Goal: Information Seeking & Learning: Learn about a topic

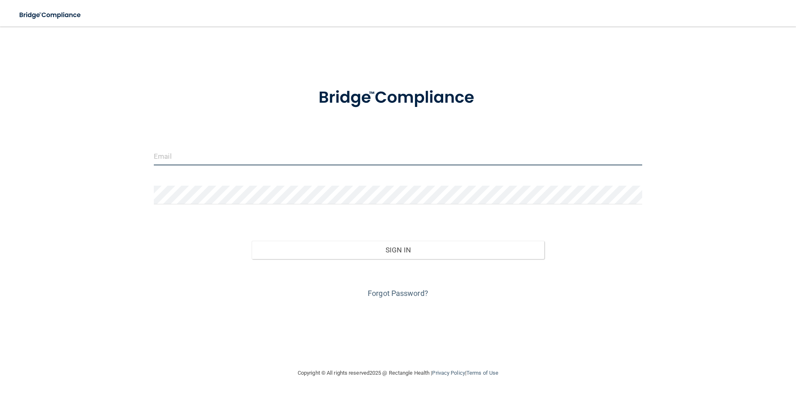
click at [230, 164] on input "email" at bounding box center [398, 156] width 489 height 19
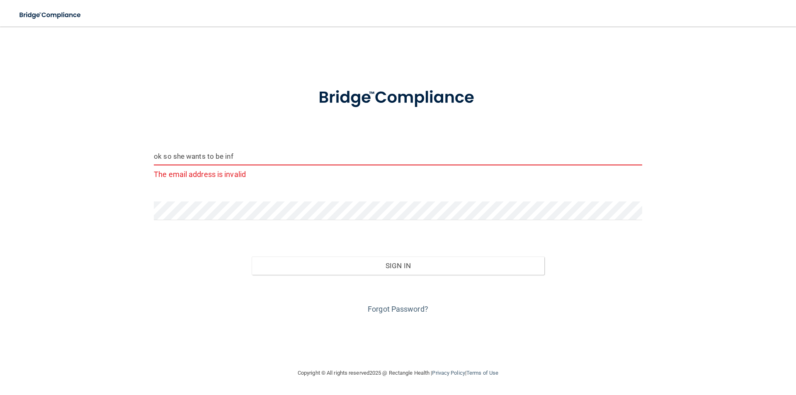
drag, startPoint x: 241, startPoint y: 155, endPoint x: 56, endPoint y: 190, distance: 188.3
click at [56, 190] on div "ok so she wants to be inf The email address is invalid Invalid email/password. …" at bounding box center [398, 197] width 763 height 325
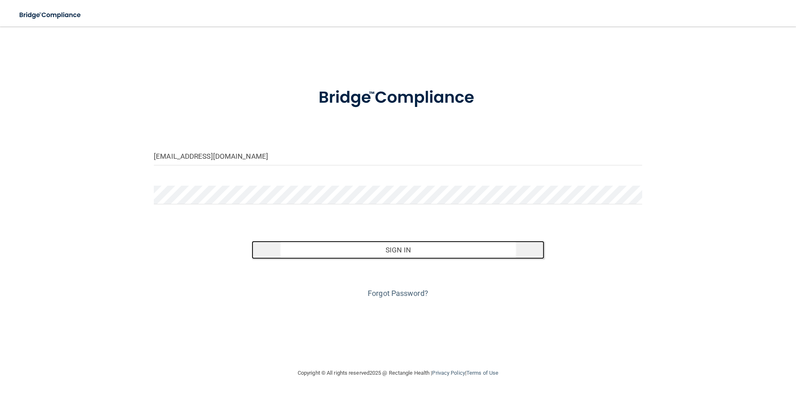
click at [409, 248] on button "Sign In" at bounding box center [398, 250] width 293 height 18
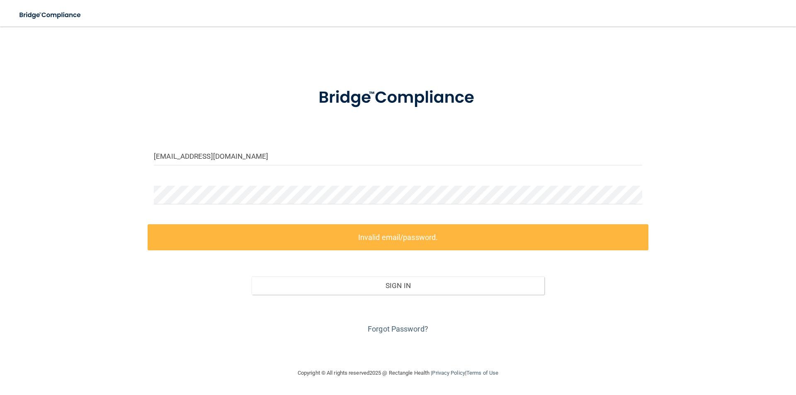
click at [217, 175] on form "[EMAIL_ADDRESS][DOMAIN_NAME] Invalid email/password. You don't have permission …" at bounding box center [398, 206] width 489 height 260
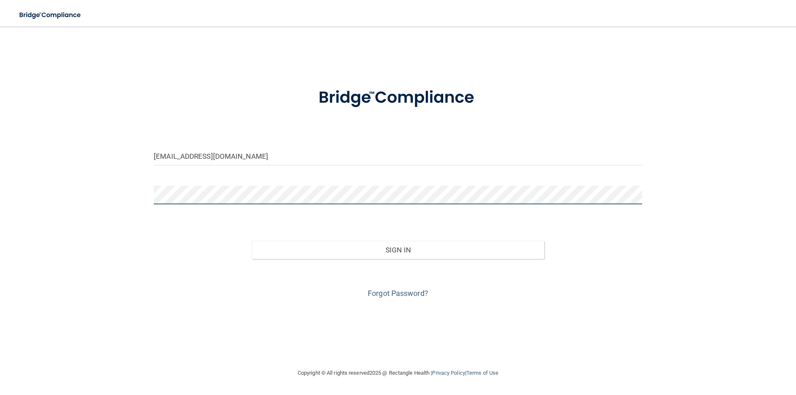
click at [252, 241] on button "Sign In" at bounding box center [398, 250] width 293 height 18
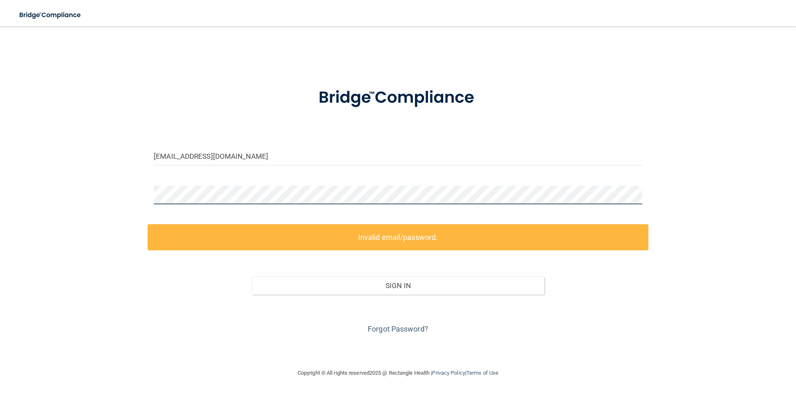
click at [92, 201] on div "[EMAIL_ADDRESS][DOMAIN_NAME] Invalid email/password. You don't have permission …" at bounding box center [398, 197] width 763 height 325
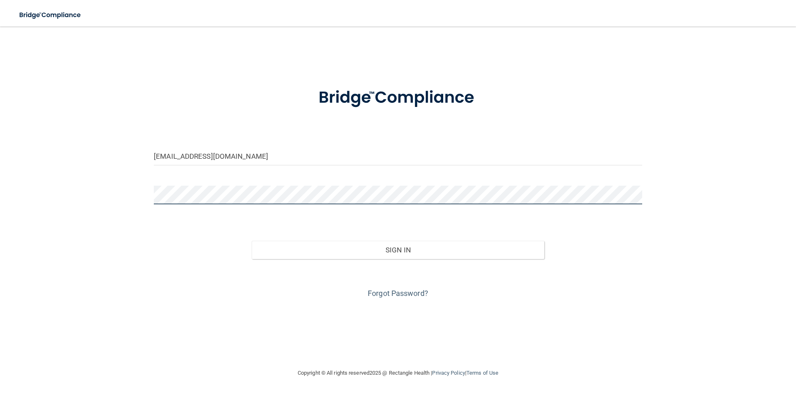
click at [252, 241] on button "Sign In" at bounding box center [398, 250] width 293 height 18
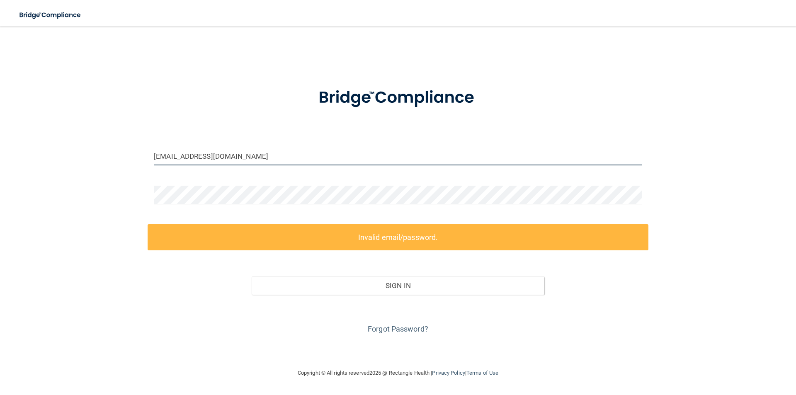
click at [156, 156] on input "[EMAIL_ADDRESS][DOMAIN_NAME]" at bounding box center [398, 156] width 489 height 19
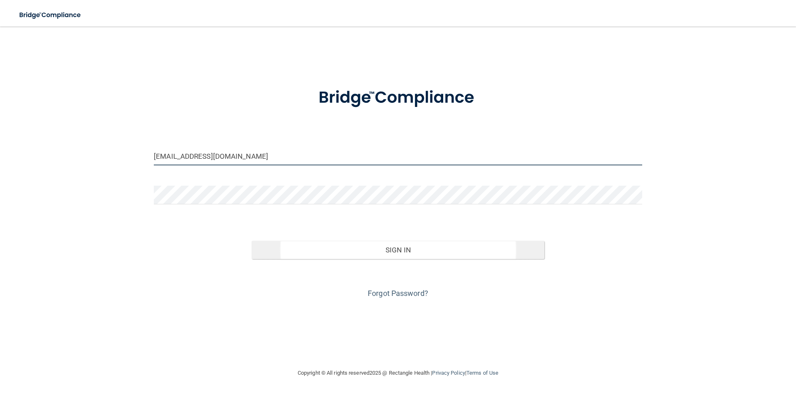
type input "[EMAIL_ADDRESS][DOMAIN_NAME]"
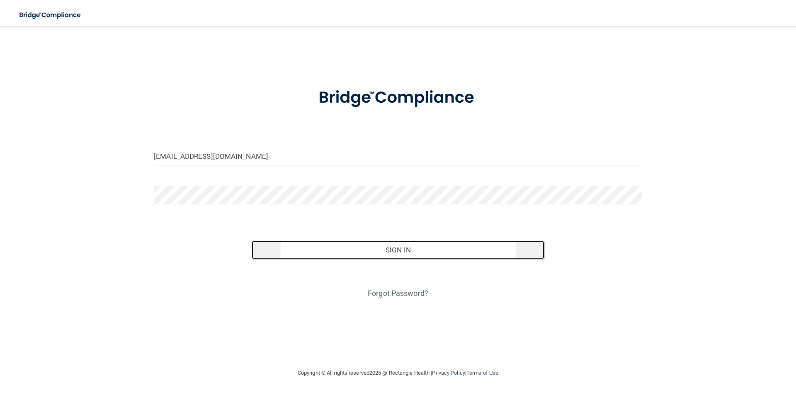
click at [351, 251] on button "Sign In" at bounding box center [398, 250] width 293 height 18
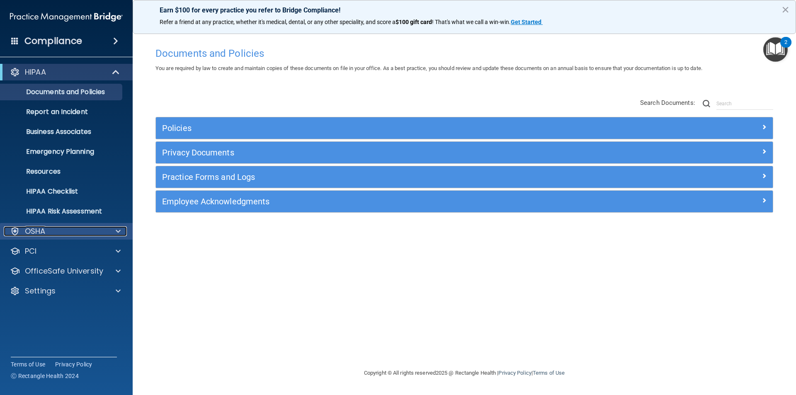
click at [113, 233] on div at bounding box center [117, 231] width 21 height 10
click at [114, 233] on div at bounding box center [117, 231] width 21 height 10
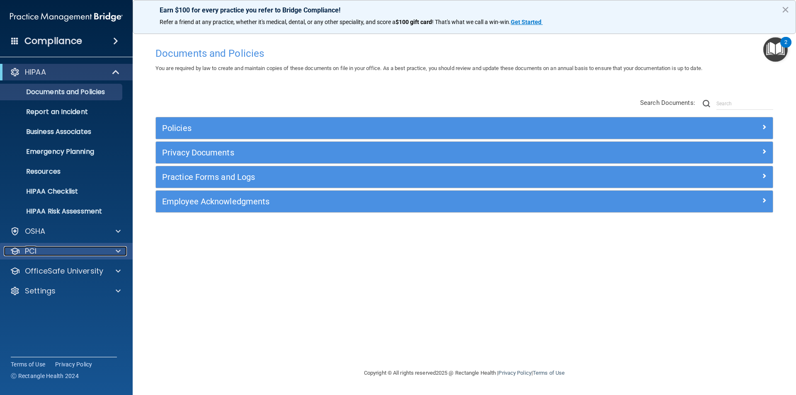
click at [117, 255] on span at bounding box center [118, 251] width 5 height 10
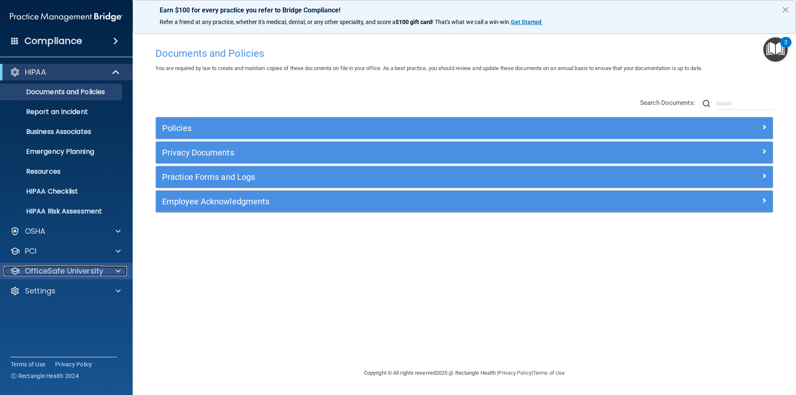
click at [116, 271] on span at bounding box center [118, 271] width 5 height 10
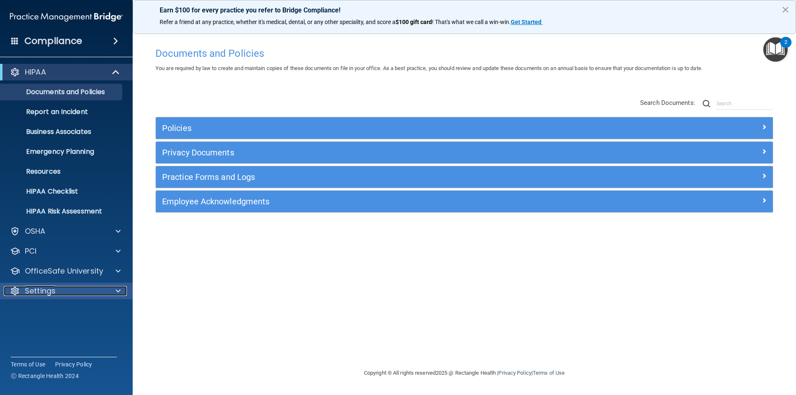
click at [116, 293] on span at bounding box center [118, 291] width 5 height 10
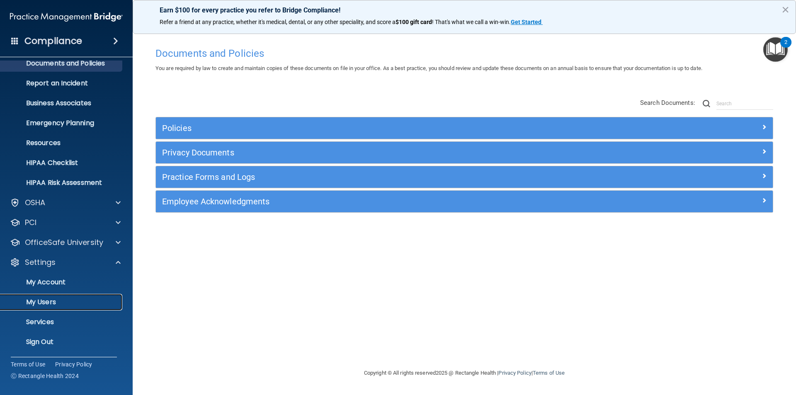
click at [65, 298] on p "My Users" at bounding box center [61, 302] width 113 height 8
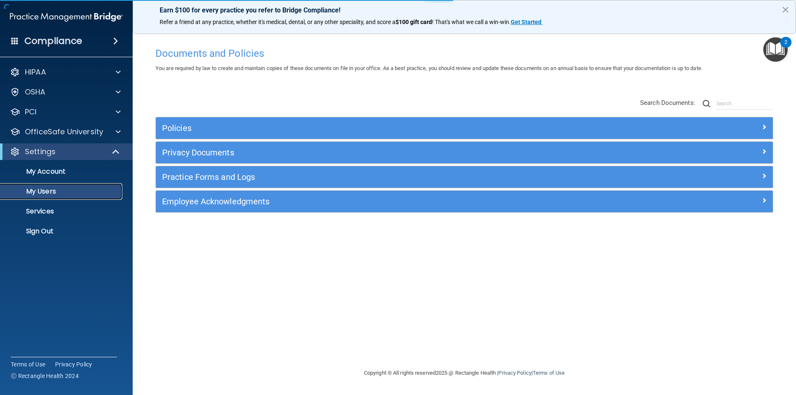
select select "20"
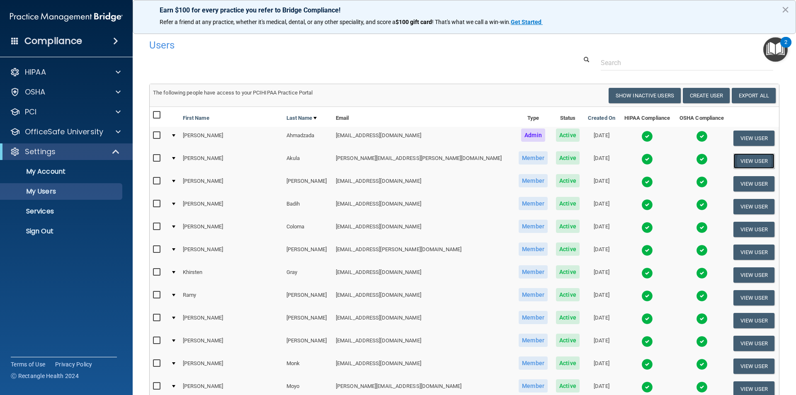
click at [734, 161] on button "View User" at bounding box center [754, 160] width 41 height 15
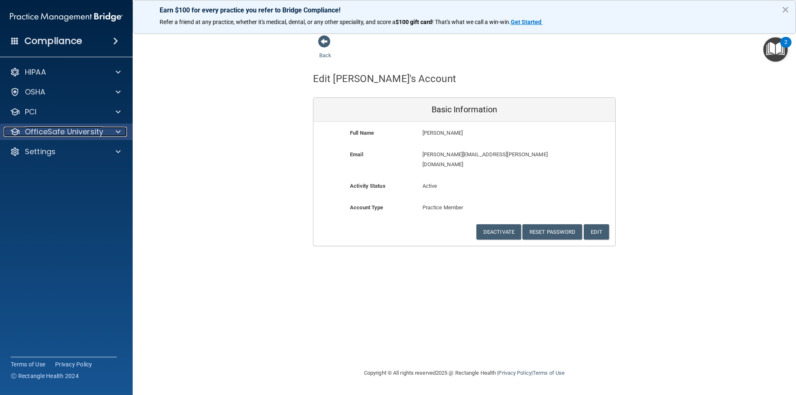
click at [55, 129] on p "OfficeSafe University" at bounding box center [64, 132] width 78 height 10
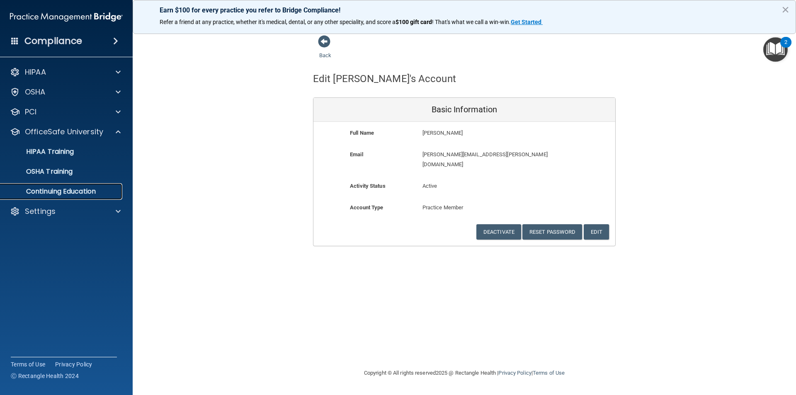
click at [60, 187] on p "Continuing Education" at bounding box center [61, 191] width 113 height 8
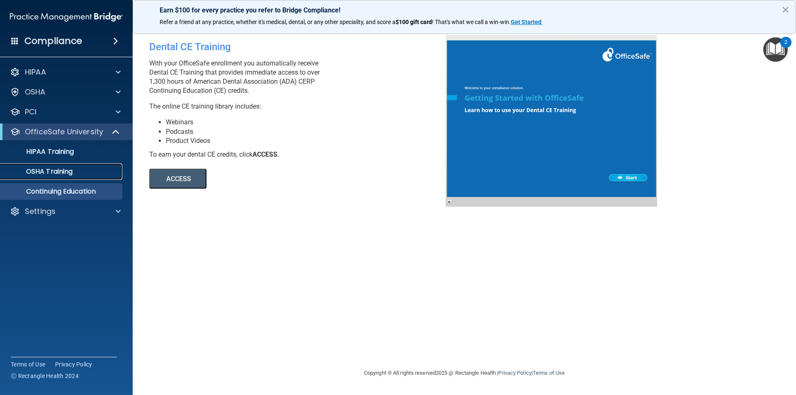
click at [62, 174] on p "OSHA Training" at bounding box center [38, 172] width 67 height 8
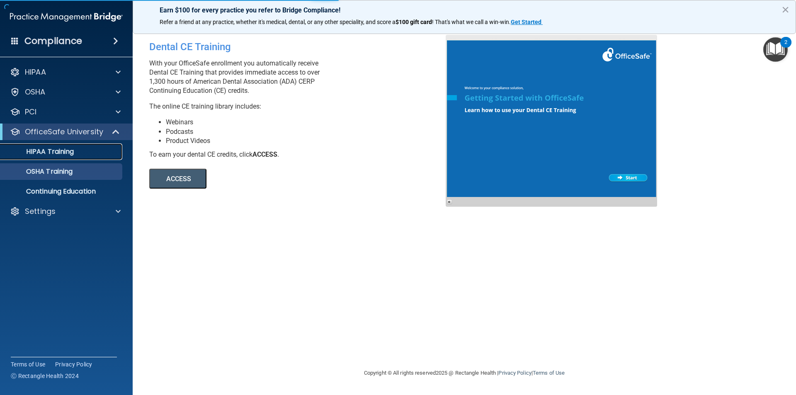
click at [71, 151] on p "HIPAA Training" at bounding box center [39, 152] width 68 height 8
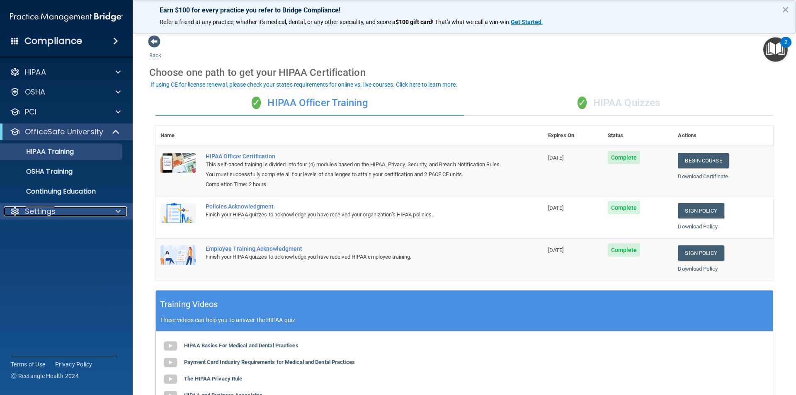
click at [73, 215] on div "Settings" at bounding box center [55, 212] width 103 height 10
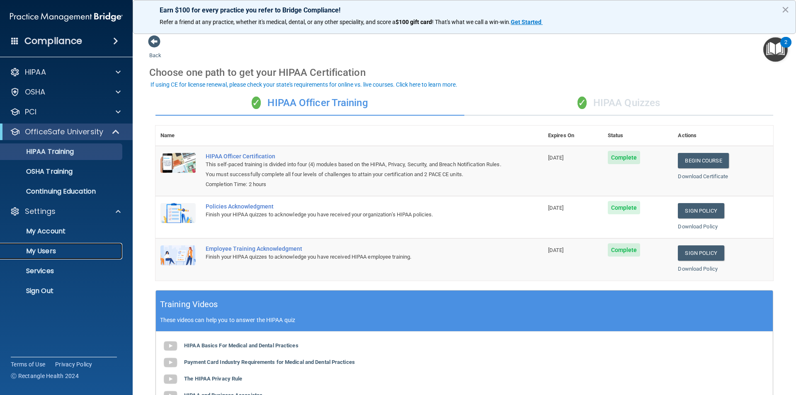
click at [67, 244] on link "My Users" at bounding box center [57, 251] width 131 height 17
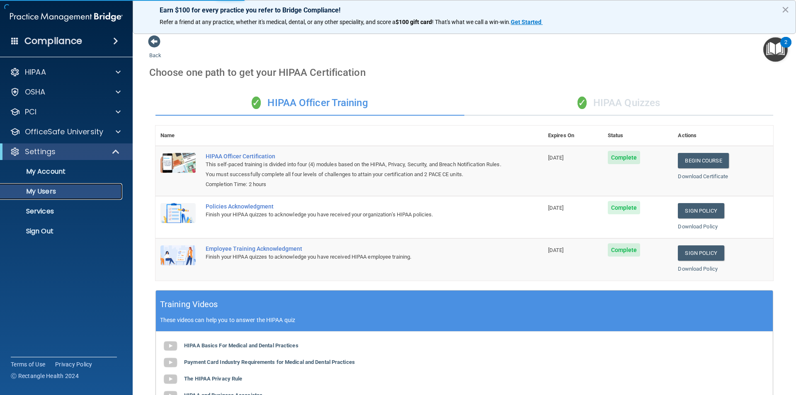
select select "20"
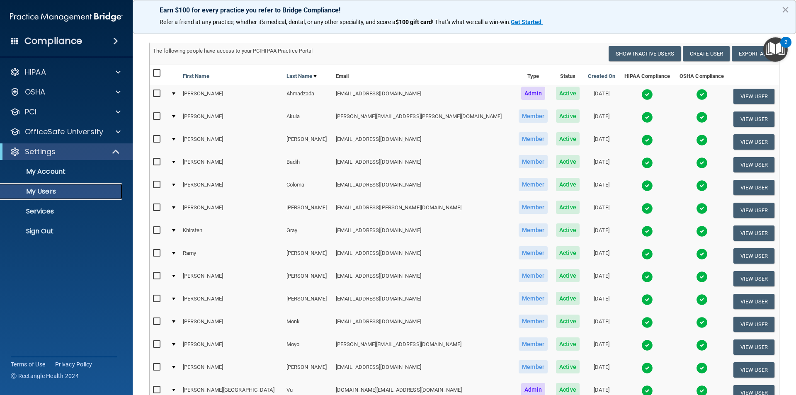
scroll to position [41, 0]
